Goal: Complete application form

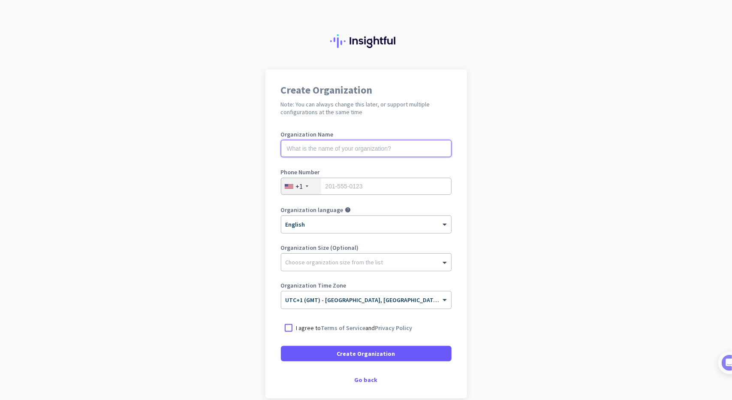
click at [319, 150] on input "text" at bounding box center [366, 148] width 171 height 17
type input "Mercor"
click at [344, 189] on input "tel" at bounding box center [366, 186] width 171 height 17
click at [297, 187] on div "+1" at bounding box center [299, 186] width 7 height 9
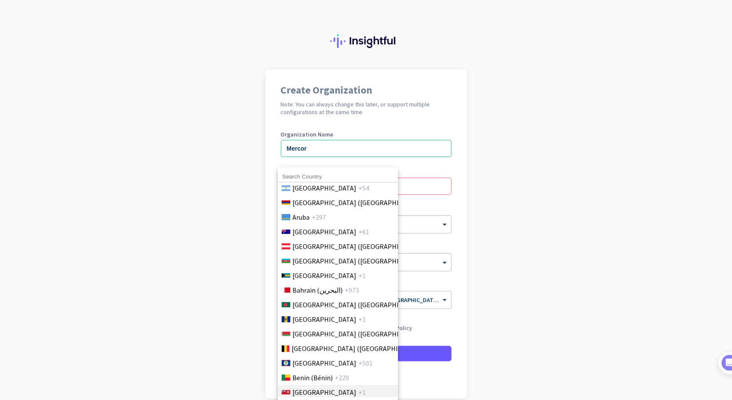
scroll to position [214, 0]
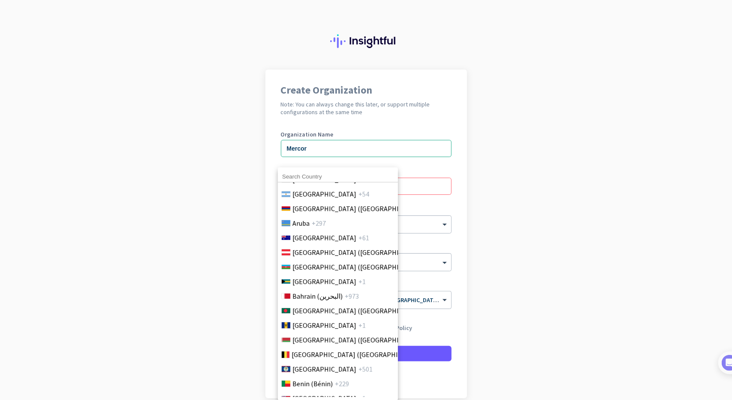
click at [305, 175] on input at bounding box center [338, 176] width 120 height 11
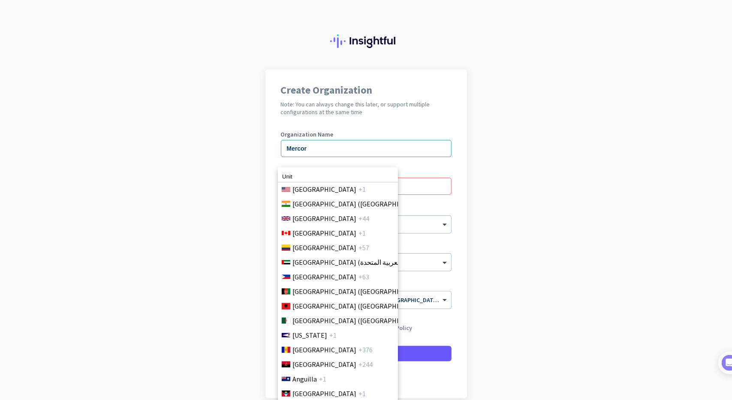
scroll to position [0, 0]
type input "Unit"
click at [305, 224] on li "[GEOGRAPHIC_DATA] +44" at bounding box center [338, 218] width 121 height 15
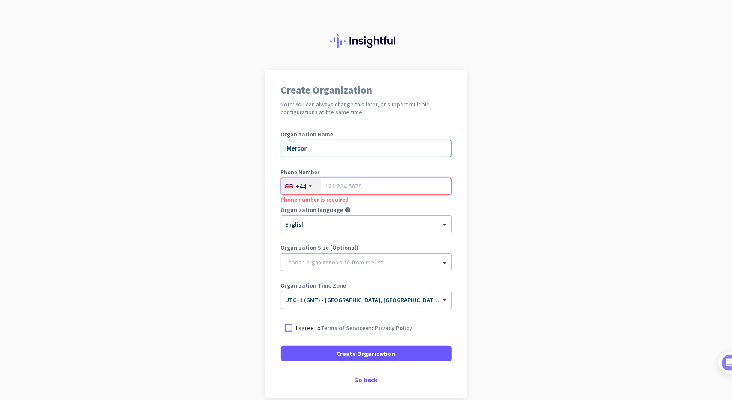
click at [331, 181] on input "tel" at bounding box center [366, 186] width 171 height 17
type input "07883706036"
click at [301, 266] on div "Choose organization size from the list" at bounding box center [366, 262] width 170 height 17
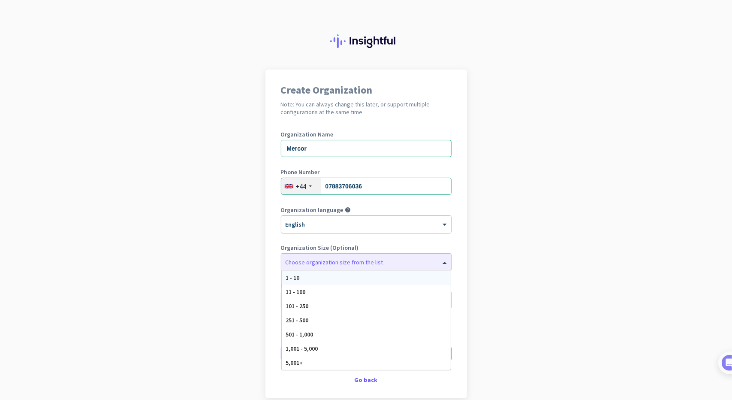
click at [260, 276] on app-onboarding-organization "Create Organization Note: You can always change this later, or support multiple…" at bounding box center [366, 255] width 732 height 372
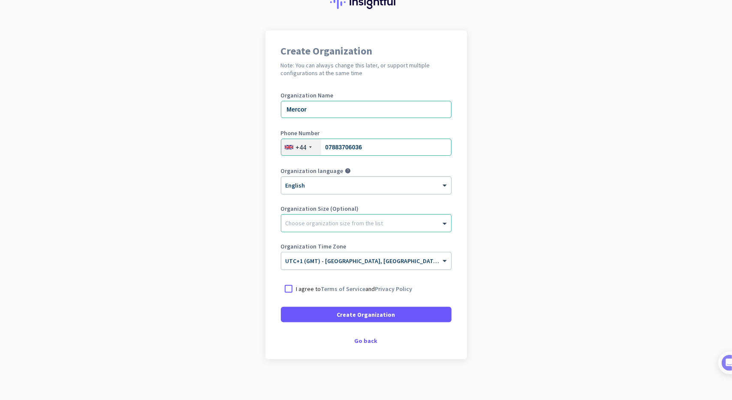
scroll to position [41, 0]
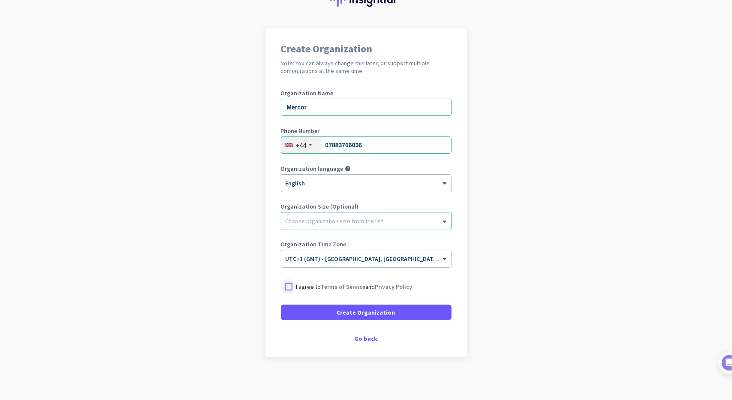
click at [290, 289] on div at bounding box center [288, 286] width 15 height 15
click at [362, 314] on span "Create Organization" at bounding box center [366, 312] width 58 height 9
